Goal: Find specific page/section: Find specific page/section

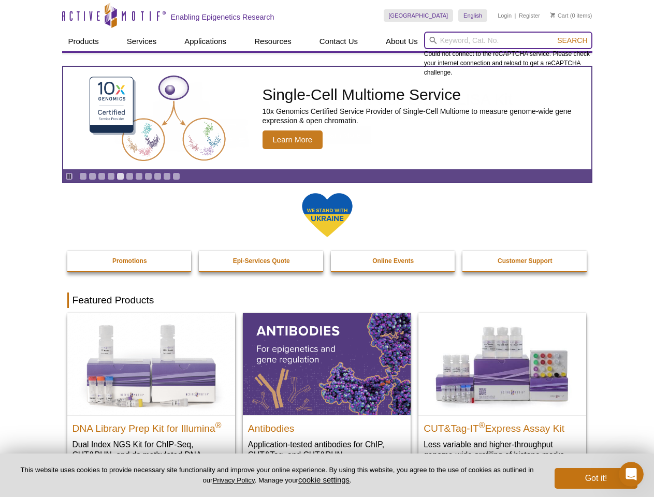
click at [508, 40] on input "search" at bounding box center [508, 41] width 168 height 18
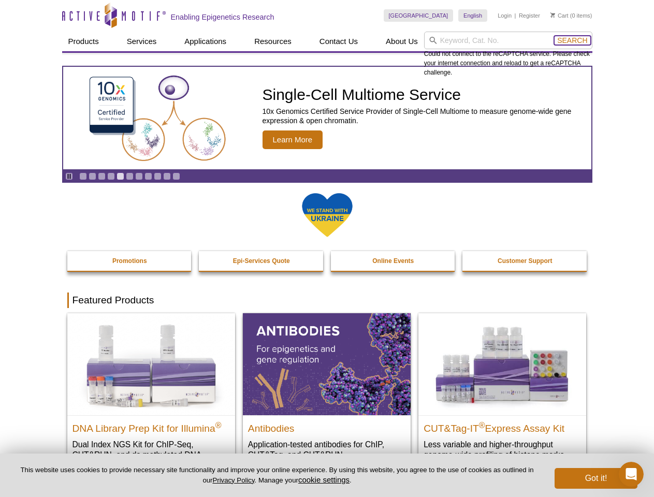
click at [573, 40] on span "Search" at bounding box center [573, 40] width 30 height 8
click at [69, 176] on icon "Pause" at bounding box center [69, 176] width 7 height 7
click at [83, 176] on link "Go to slide 1" at bounding box center [83, 177] width 8 height 8
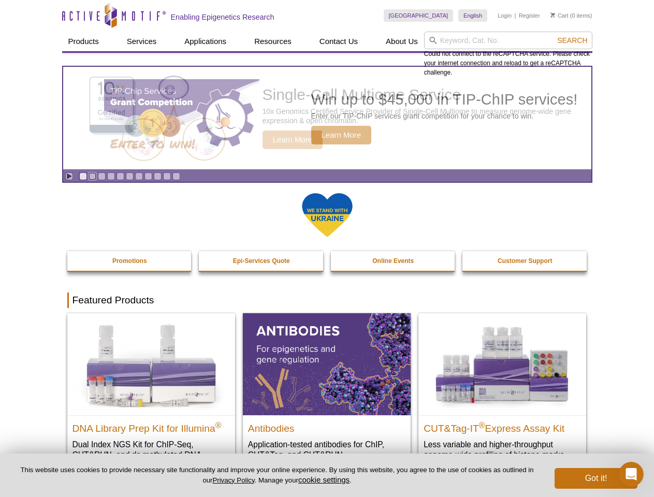
click at [92, 176] on link "Go to slide 2" at bounding box center [93, 177] width 8 height 8
click at [102, 176] on link "Go to slide 3" at bounding box center [102, 177] width 8 height 8
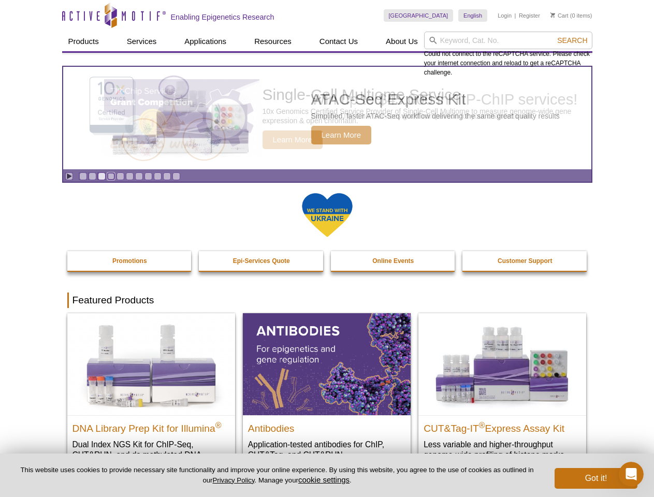
click at [111, 176] on link "Go to slide 4" at bounding box center [111, 177] width 8 height 8
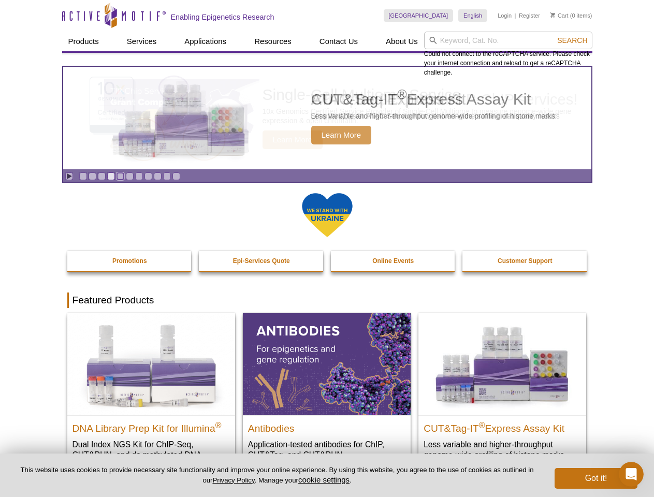
click at [120, 176] on link "Go to slide 5" at bounding box center [121, 177] width 8 height 8
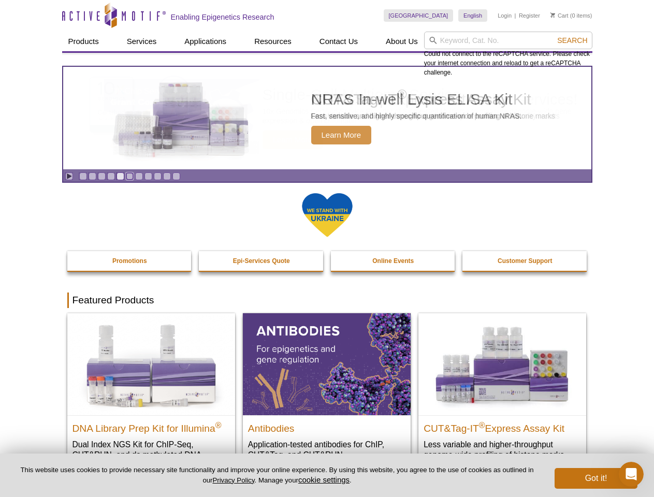
click at [130, 176] on link "Go to slide 6" at bounding box center [130, 177] width 8 height 8
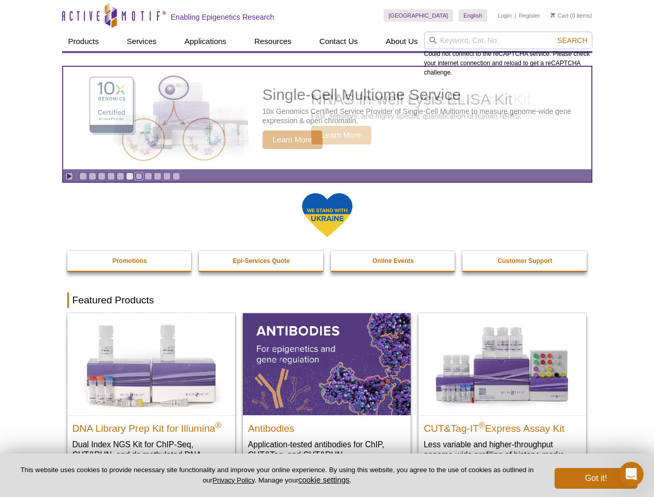
click at [139, 176] on link "Go to slide 7" at bounding box center [139, 177] width 8 height 8
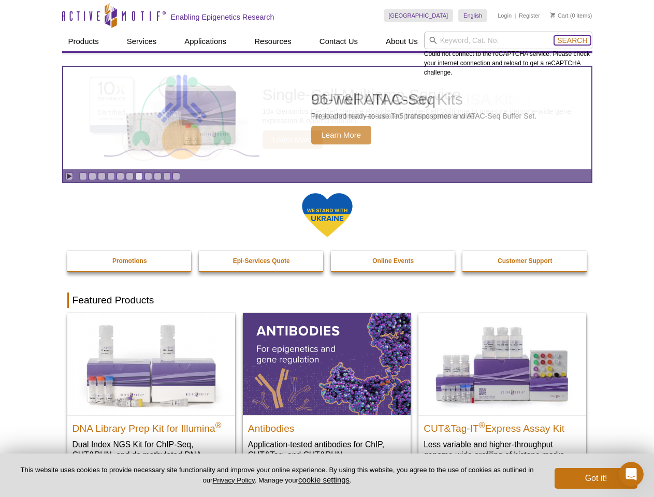
click at [573, 40] on span "Search" at bounding box center [573, 40] width 30 height 8
